Goal: Navigation & Orientation: Go to known website

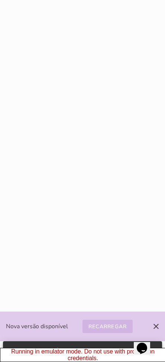
click at [0, 0] on slot "Recarregar" at bounding box center [0, 0] width 0 height 0
